Goal: Task Accomplishment & Management: Manage account settings

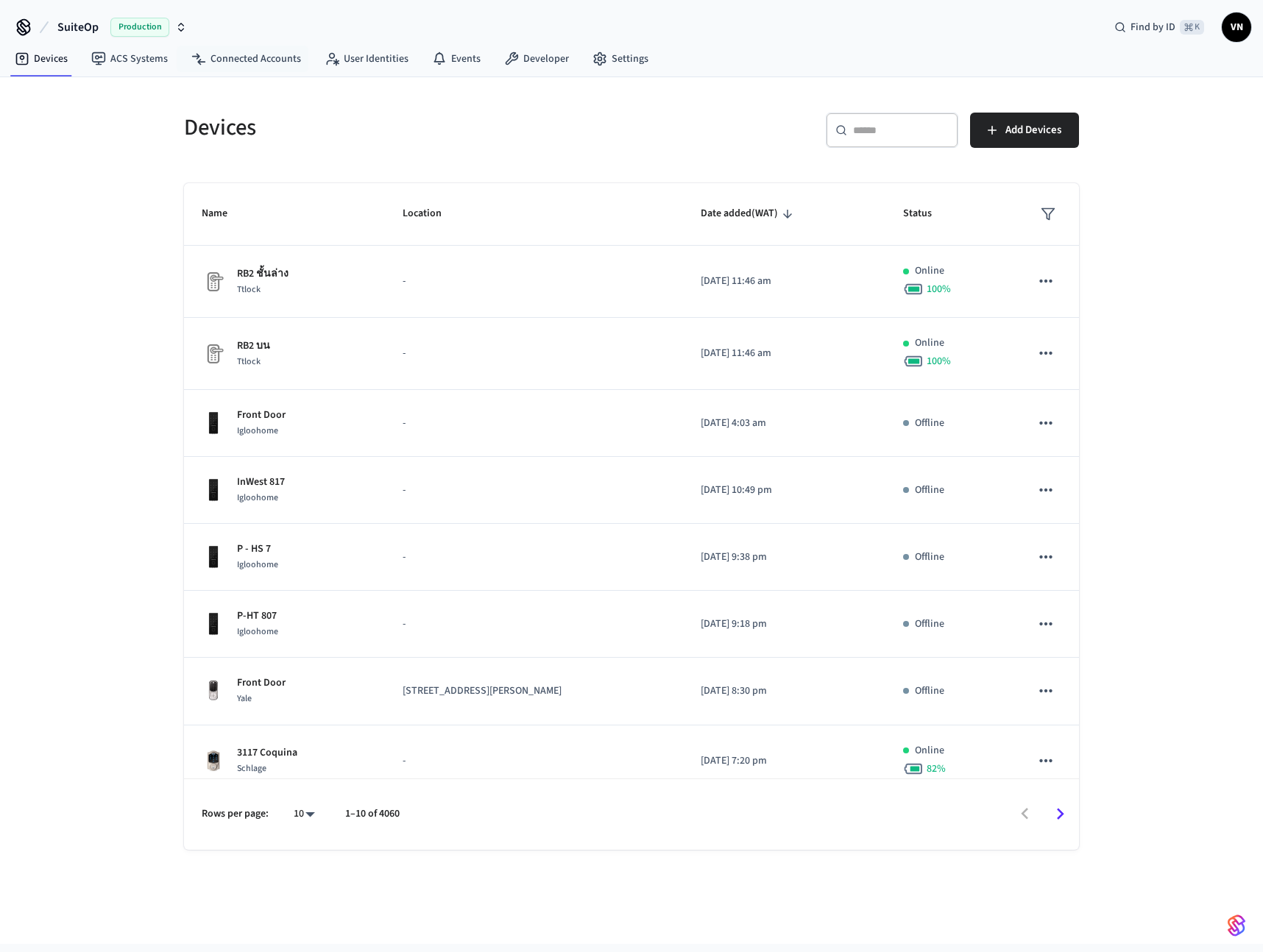
click at [142, 28] on span "Production" at bounding box center [139, 28] width 59 height 19
click at [154, 96] on div "[PERSON_NAME]'s Sandbox Sandbox" at bounding box center [119, 95] width 201 height 19
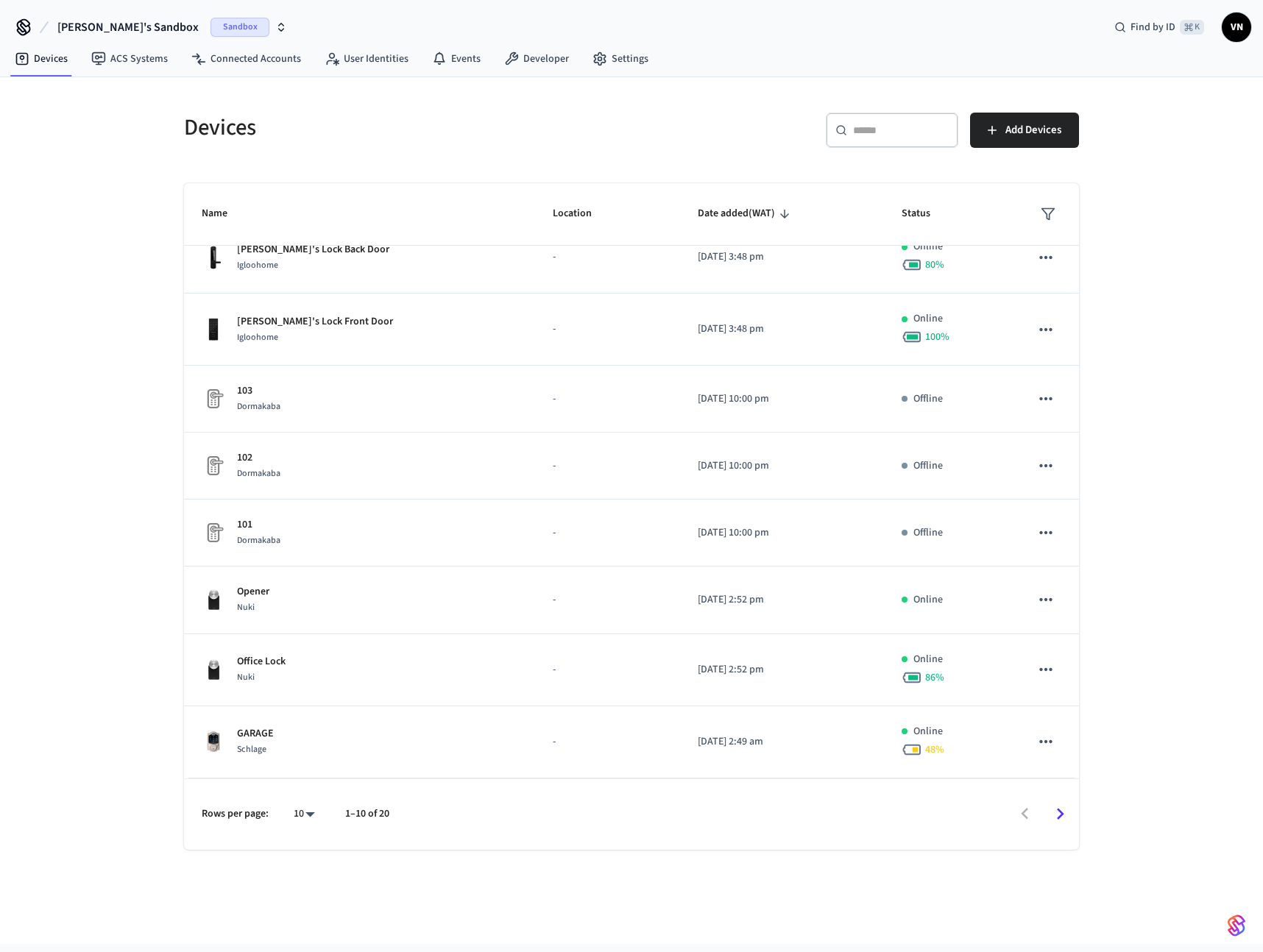
scroll to position [163, 0]
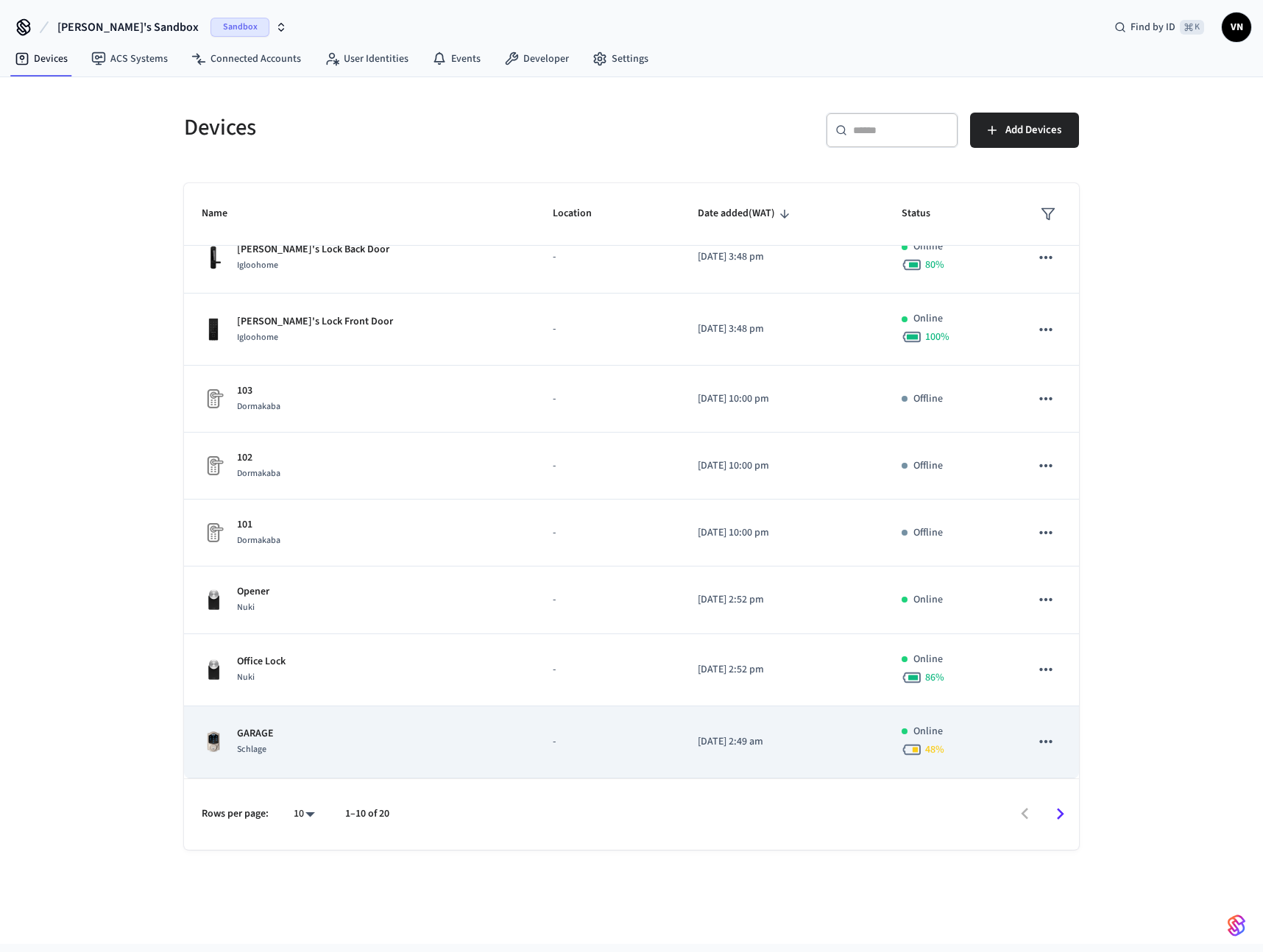
click at [1040, 742] on icon "sticky table" at bounding box center [1045, 742] width 12 height 3
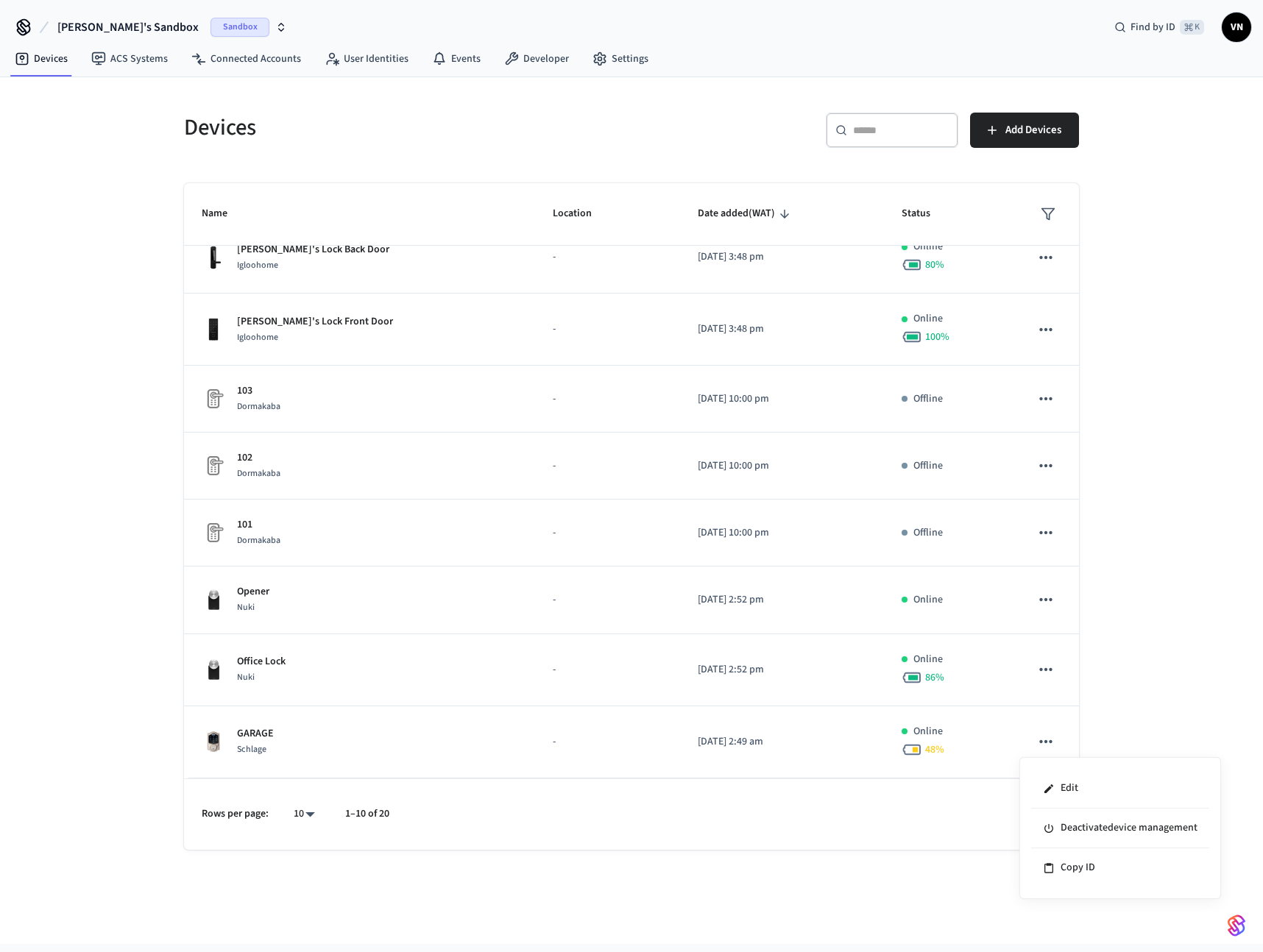
click at [1150, 704] on div at bounding box center [631, 476] width 1263 height 952
